Goal: Task Accomplishment & Management: Complete application form

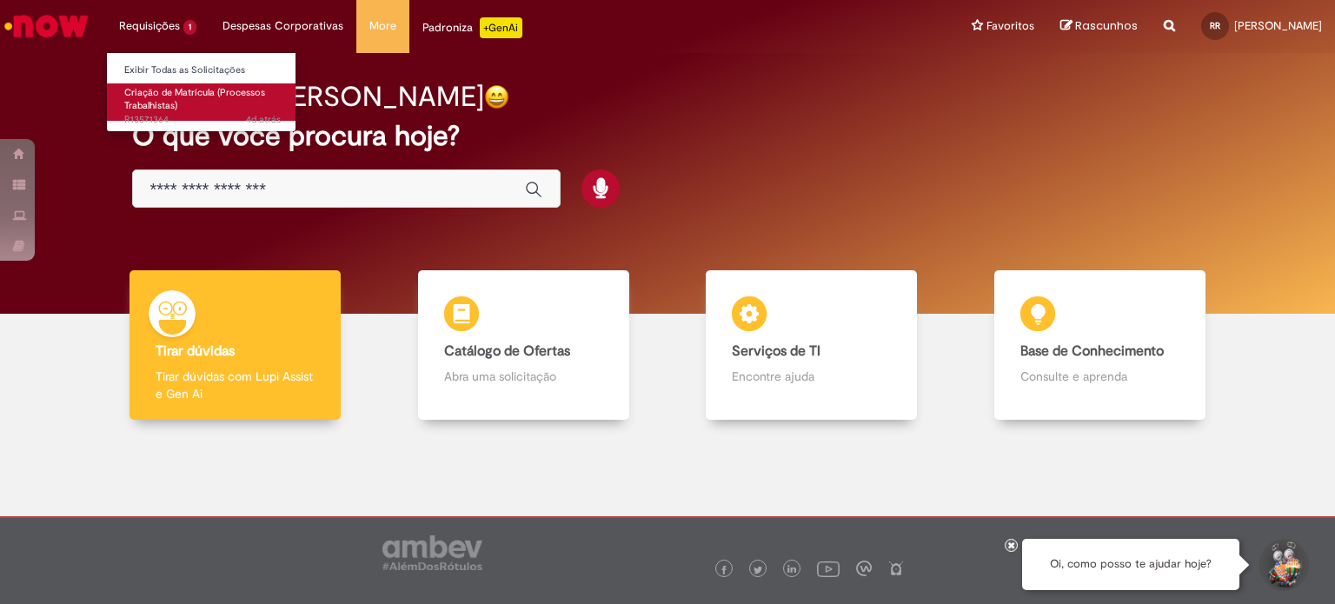
click at [156, 83] on link "Criação de Matrícula (Processos Trabalhistas) 4d atrás 4 dias atrás R13571364" at bounding box center [202, 101] width 191 height 37
click at [174, 92] on span "Criação de Matrícula (Processos Trabalhistas)" at bounding box center [194, 99] width 141 height 27
